Goal: Transaction & Acquisition: Purchase product/service

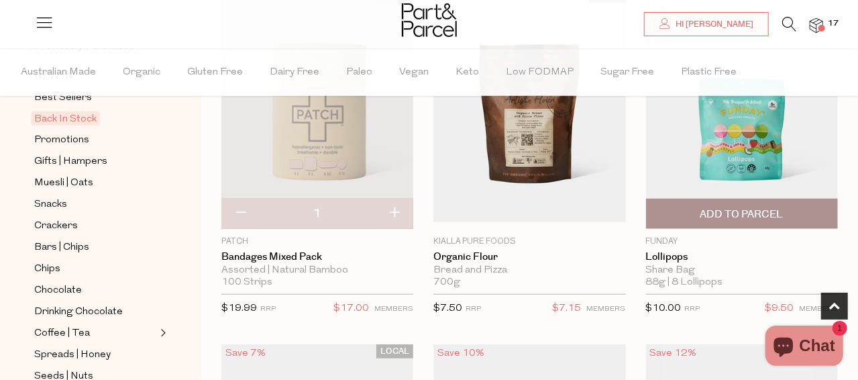
scroll to position [603, 0]
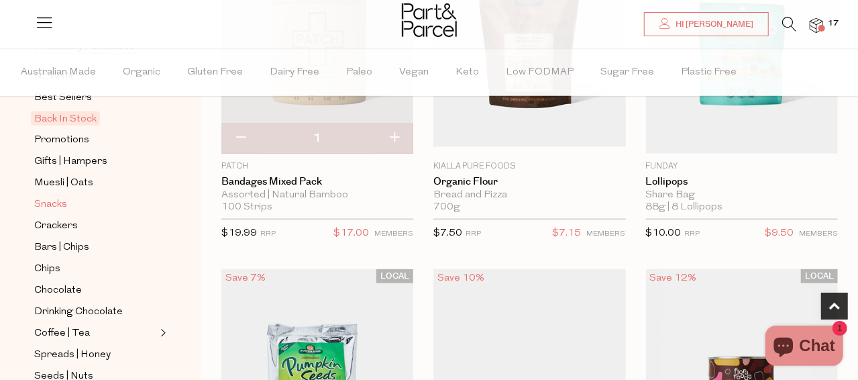
click at [46, 196] on span "Snacks" at bounding box center [50, 204] width 33 height 16
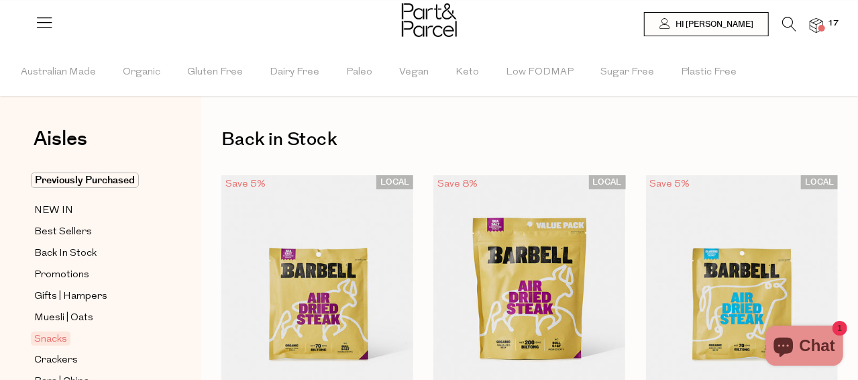
type input "4"
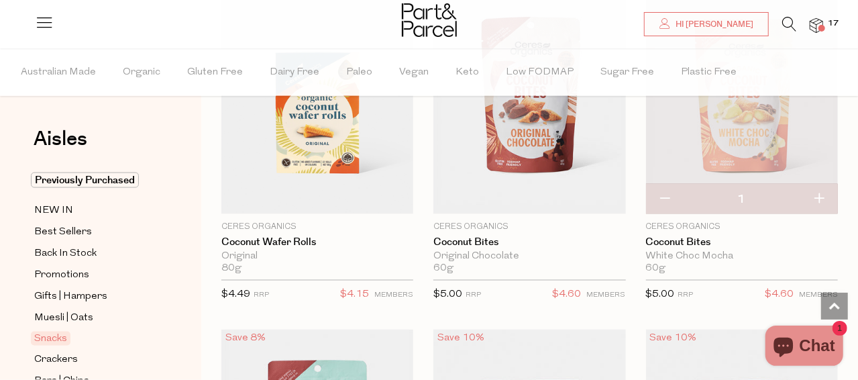
scroll to position [3621, 0]
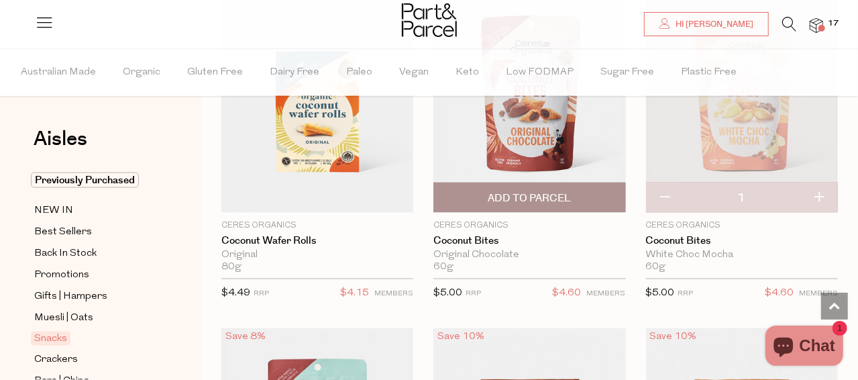
click at [558, 191] on span "Add To Parcel" at bounding box center [528, 198] width 83 height 14
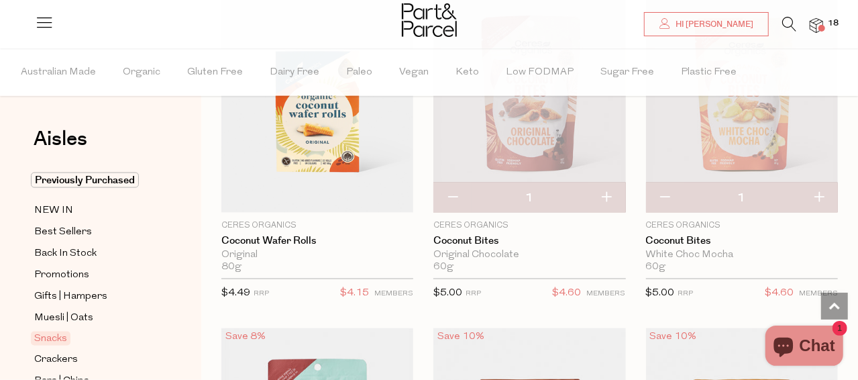
scroll to position [3553, 0]
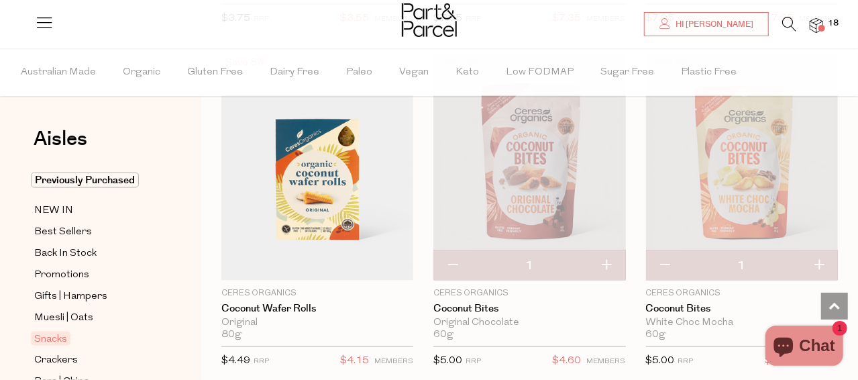
click at [588, 186] on img at bounding box center [529, 167] width 192 height 227
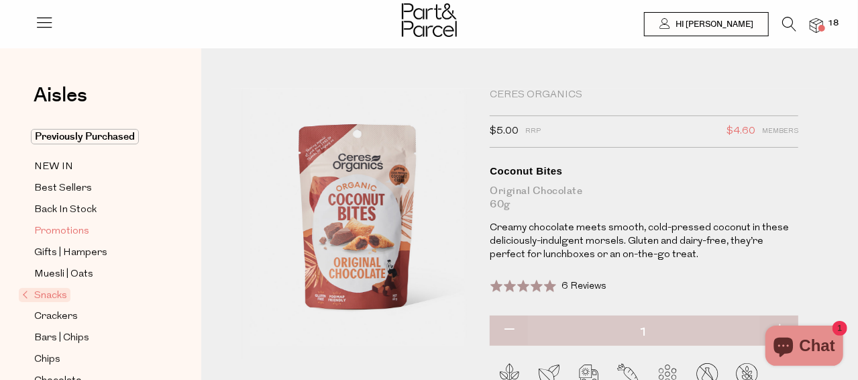
click at [72, 229] on span "Promotions" at bounding box center [61, 231] width 55 height 16
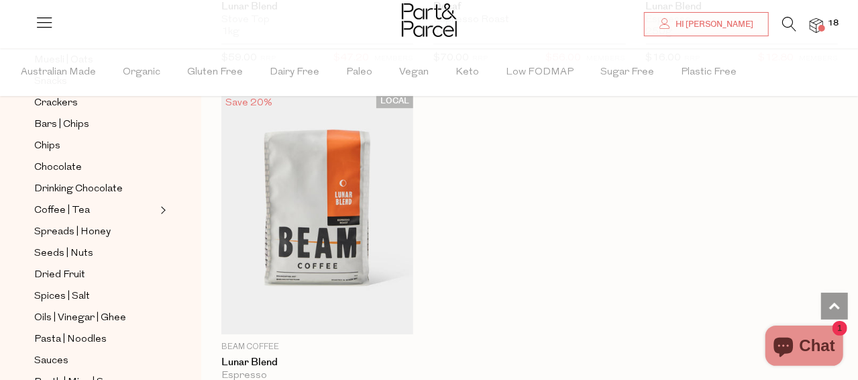
scroll to position [268, 0]
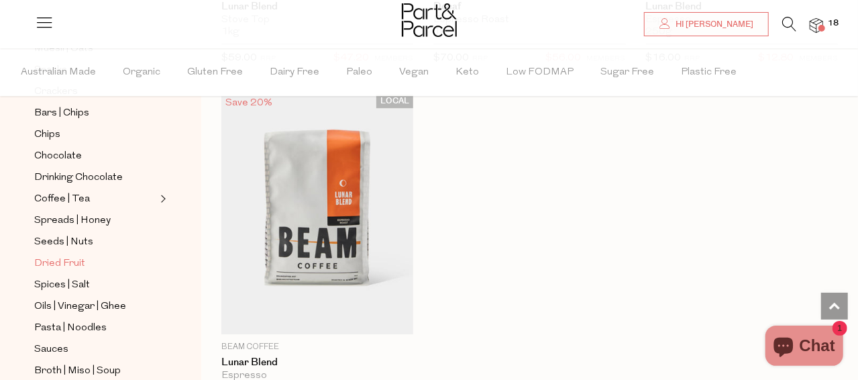
click at [61, 255] on span "Dried Fruit" at bounding box center [59, 263] width 51 height 16
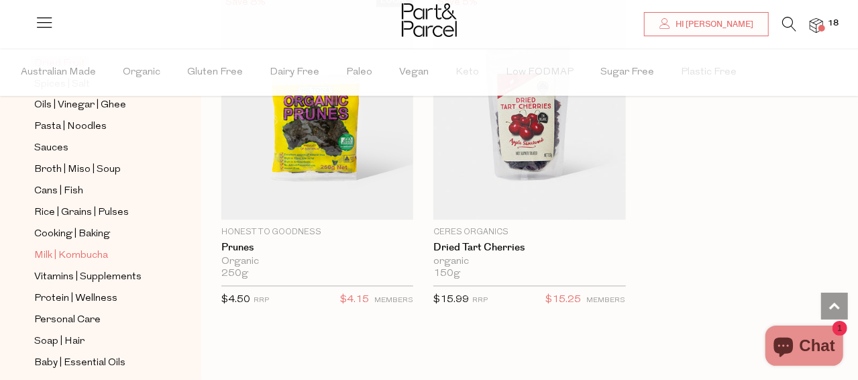
scroll to position [402, 0]
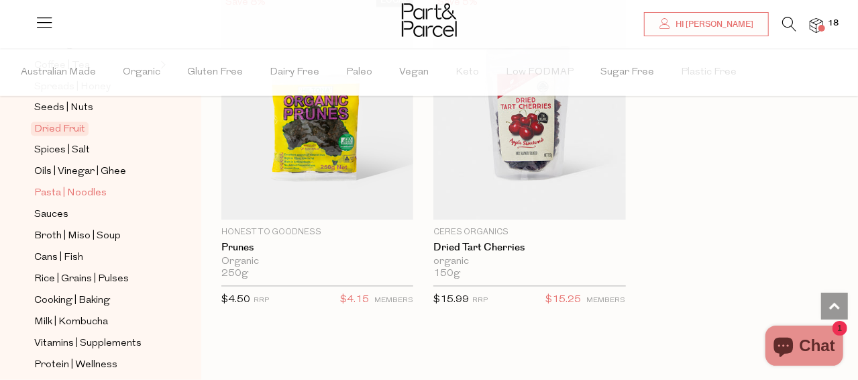
click at [77, 186] on span "Pasta | Noodles" at bounding box center [70, 194] width 72 height 16
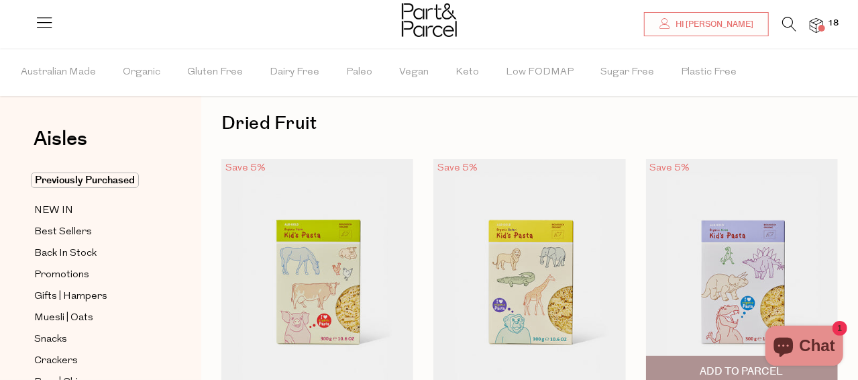
scroll to position [1, 0]
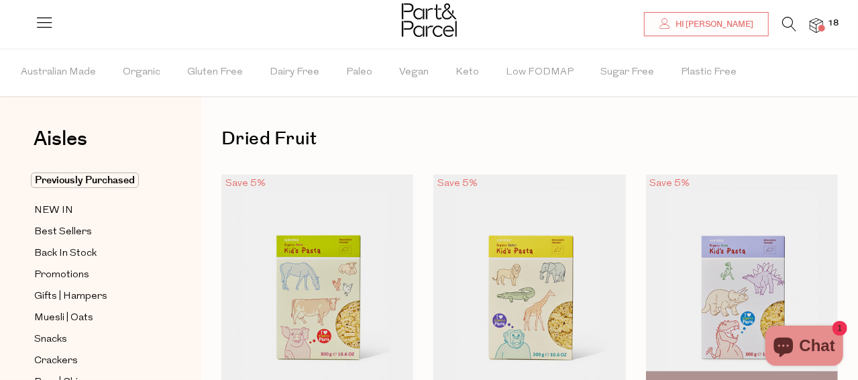
type input "2"
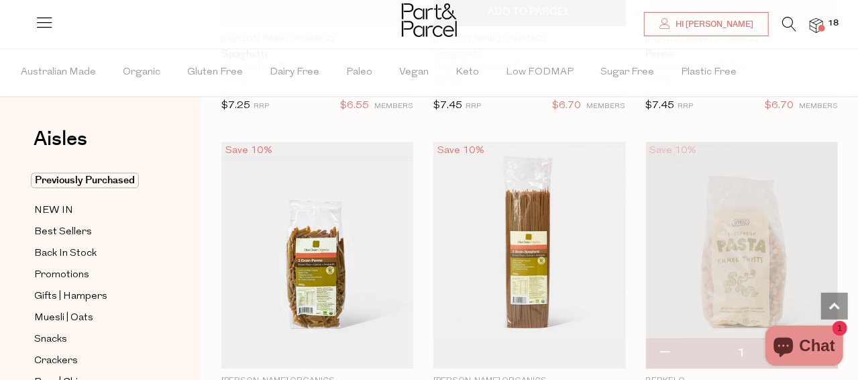
scroll to position [1877, 0]
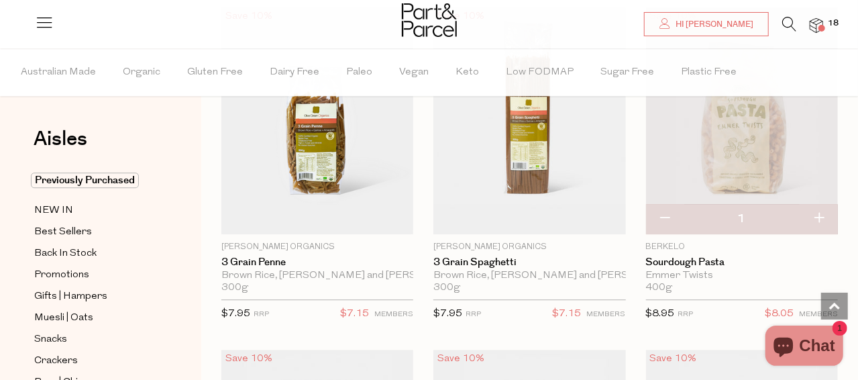
click at [813, 214] on button "button" at bounding box center [818, 219] width 38 height 30
type input "2"
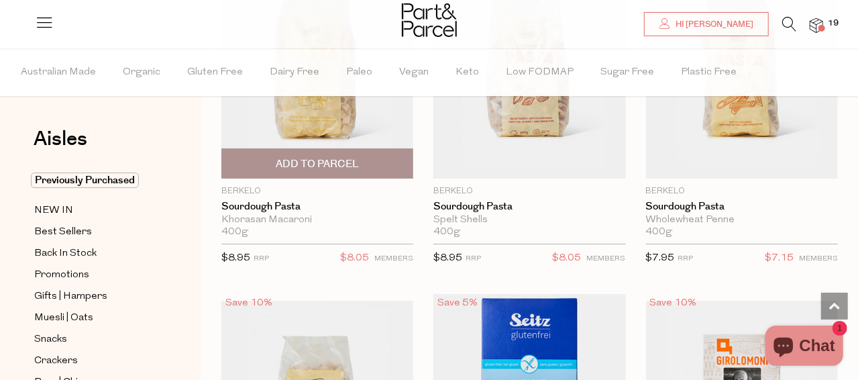
scroll to position [2280, 0]
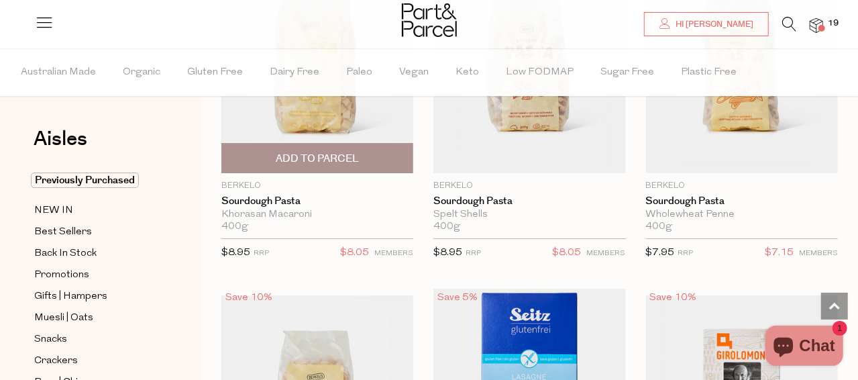
click at [347, 159] on span "Add To Parcel" at bounding box center [317, 159] width 83 height 14
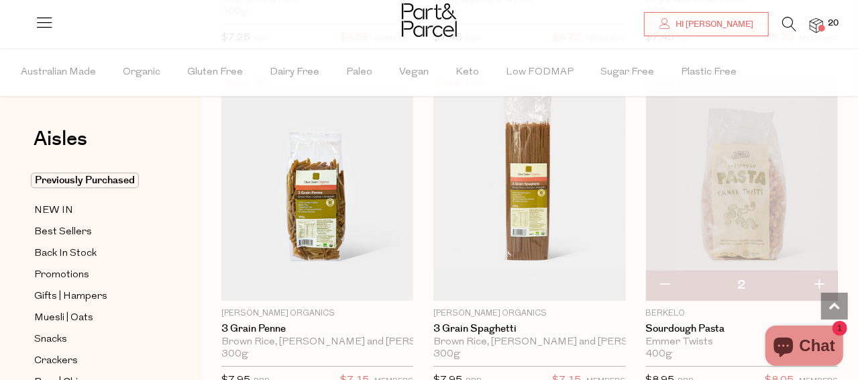
scroll to position [1944, 0]
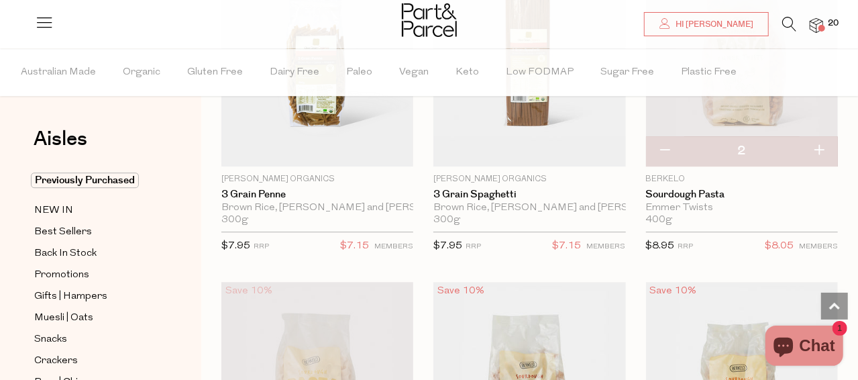
click at [660, 143] on button "button" at bounding box center [665, 151] width 38 height 30
type input "1"
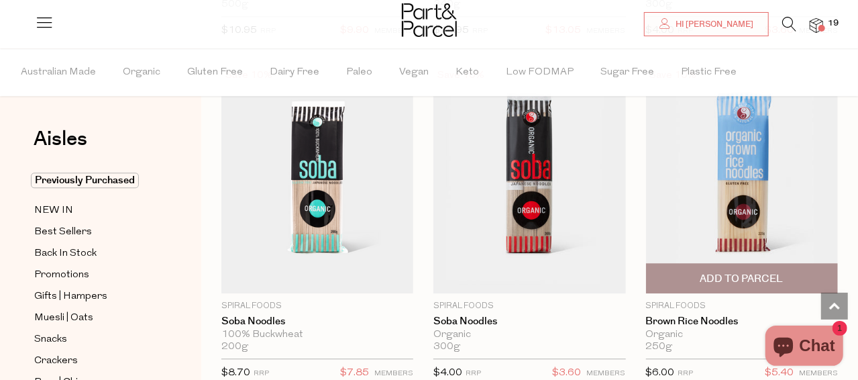
scroll to position [4492, 0]
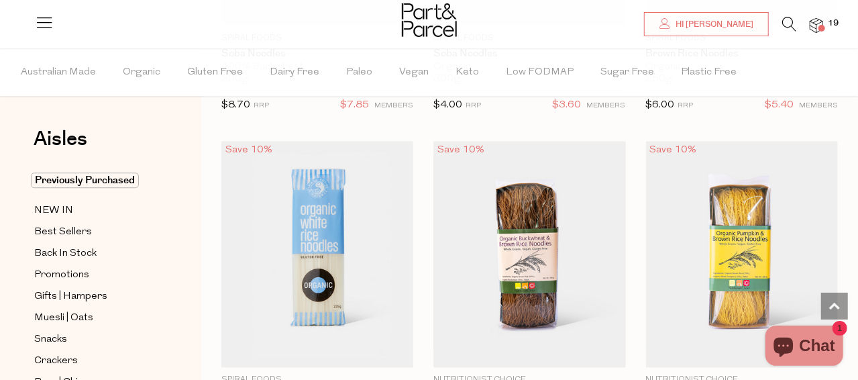
click at [815, 22] on img at bounding box center [815, 25] width 13 height 15
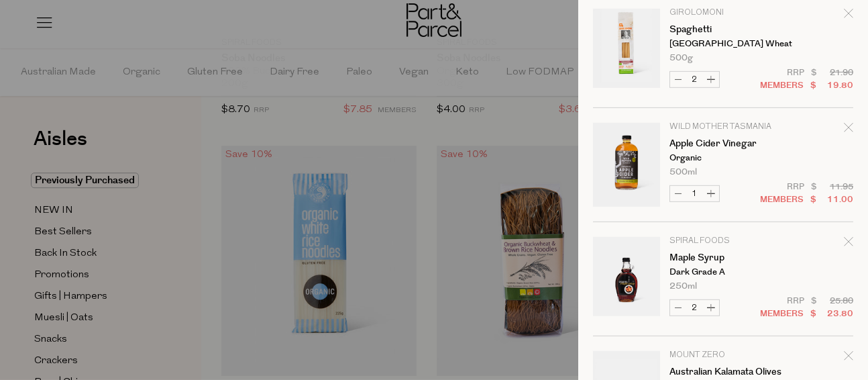
scroll to position [938, 0]
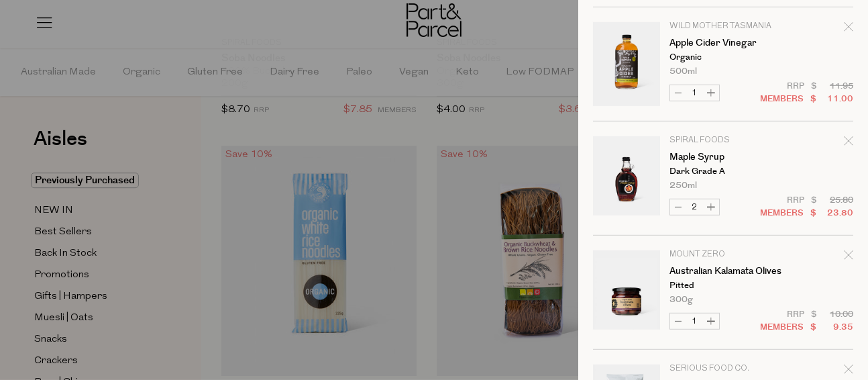
click at [844, 24] on icon "Remove Apple Cider Vinegar" at bounding box center [848, 26] width 9 height 9
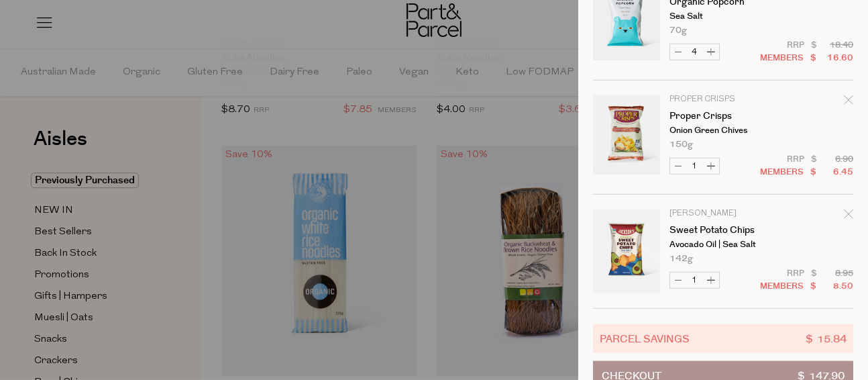
scroll to position [1239, 0]
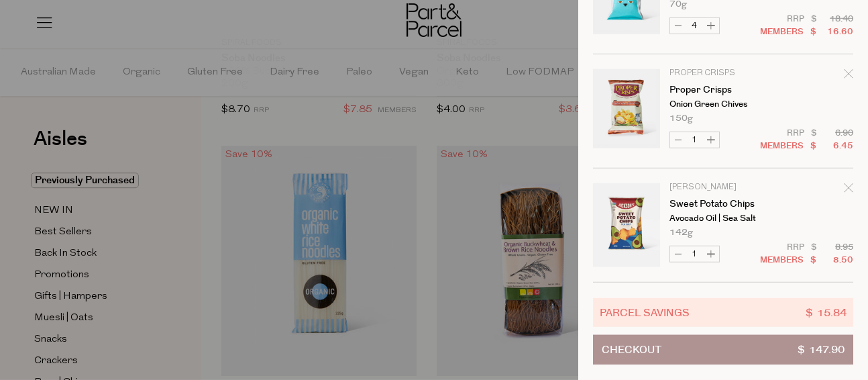
click at [105, 313] on div at bounding box center [434, 190] width 868 height 380
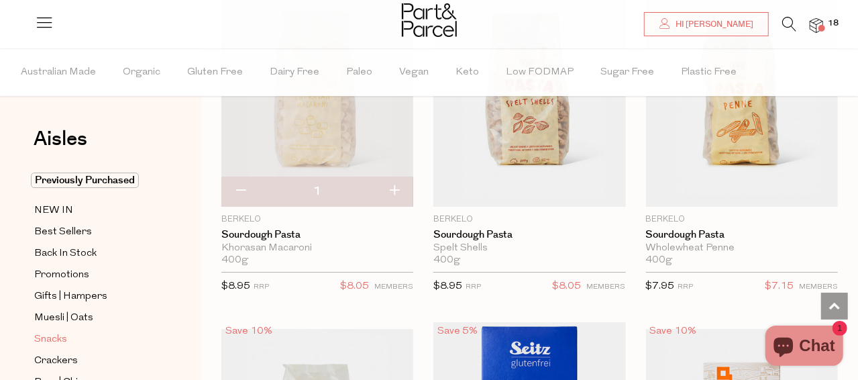
scroll to position [134, 0]
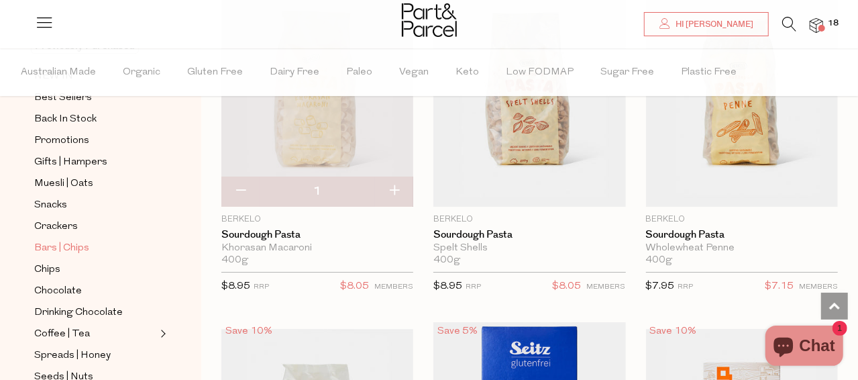
click at [68, 245] on span "Bars | Chips" at bounding box center [61, 248] width 55 height 16
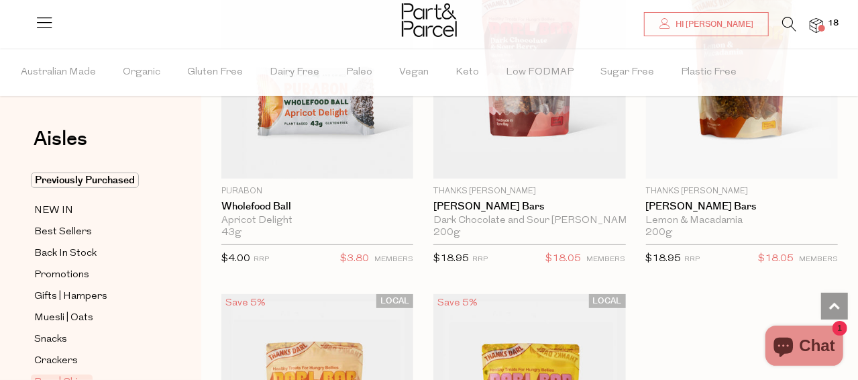
scroll to position [5565, 0]
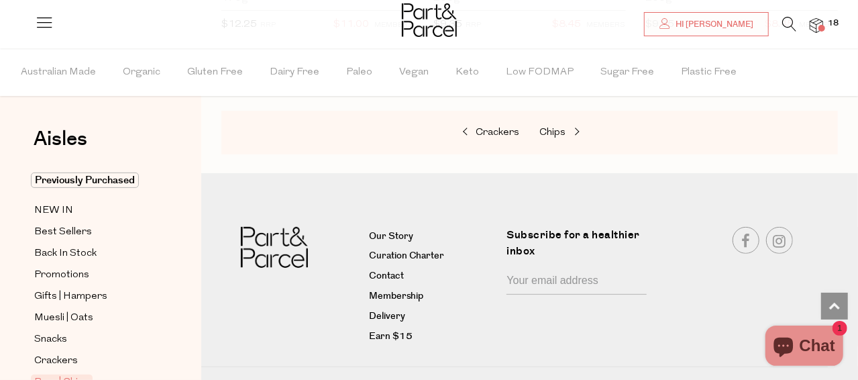
scroll to position [8051, 0]
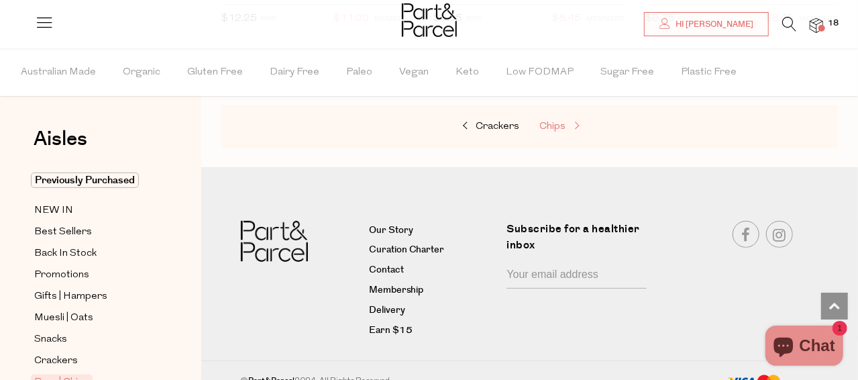
click at [556, 121] on span "Chips" at bounding box center [553, 126] width 26 height 10
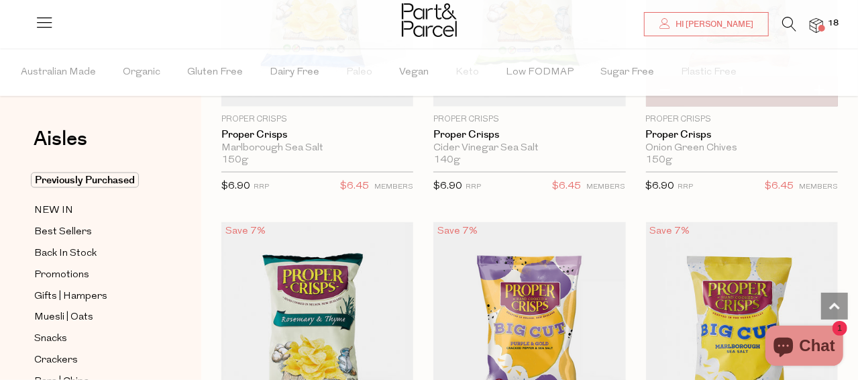
scroll to position [1207, 0]
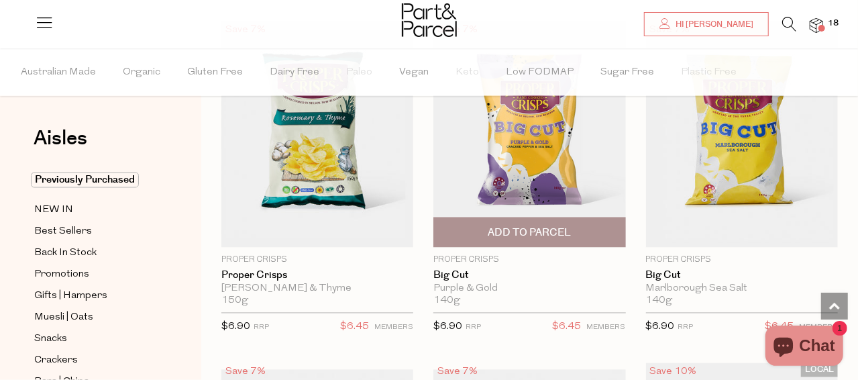
click at [526, 133] on img at bounding box center [529, 134] width 192 height 227
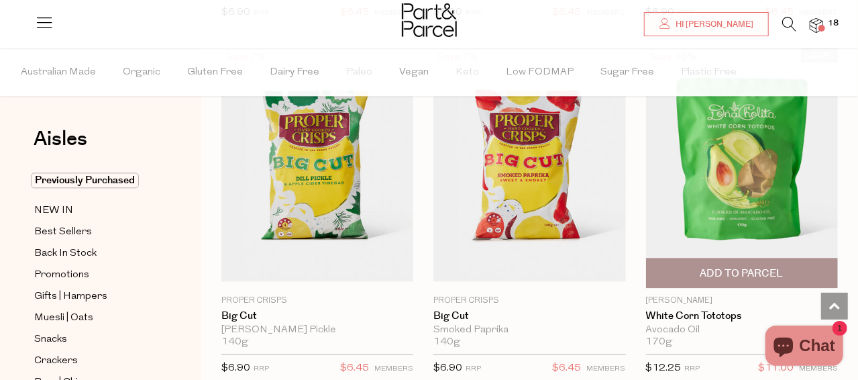
scroll to position [1542, 0]
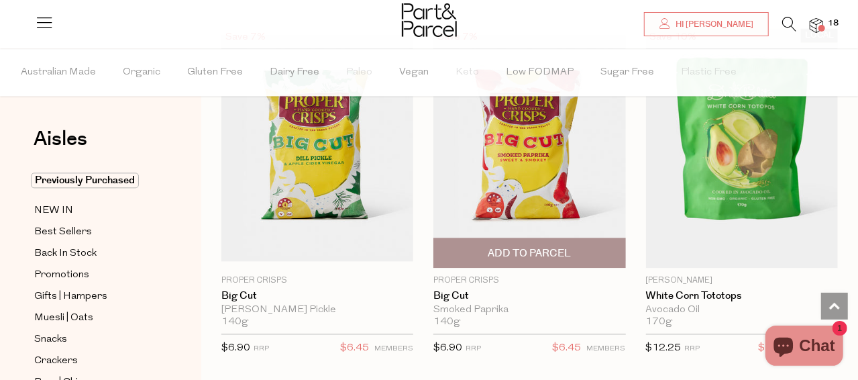
click at [531, 171] on img at bounding box center [529, 148] width 192 height 227
